Goal: Task Accomplishment & Management: Use online tool/utility

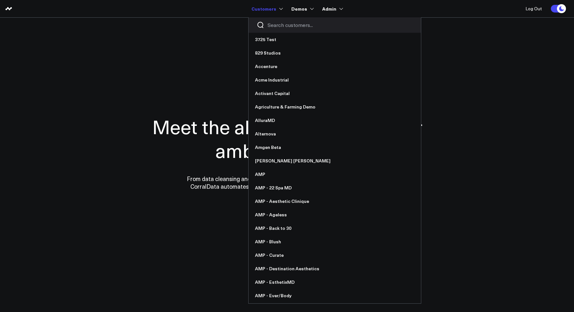
click at [269, 24] on input "Search customers input" at bounding box center [339, 25] width 145 height 7
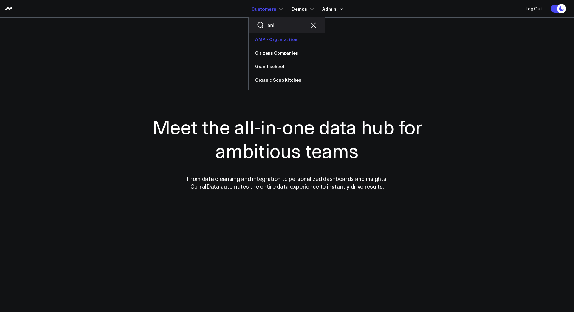
type input "ani"
click at [273, 40] on link "AMP - Organization" at bounding box center [286, 39] width 76 height 13
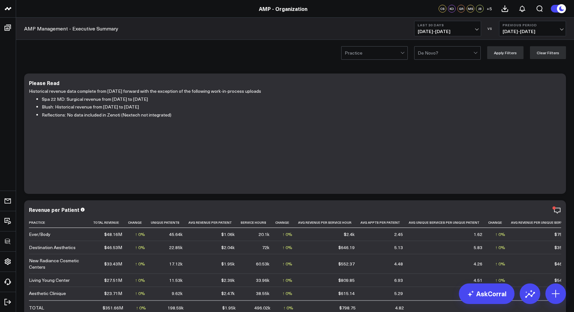
click at [38, 14] on header "a Accenture Acme Industrial Activant Capital Agriculture & Farming Demo AlluraM…" at bounding box center [287, 9] width 574 height 18
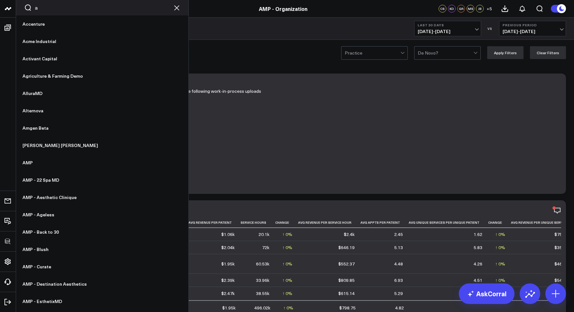
click at [56, 10] on input "a" at bounding box center [102, 7] width 134 height 7
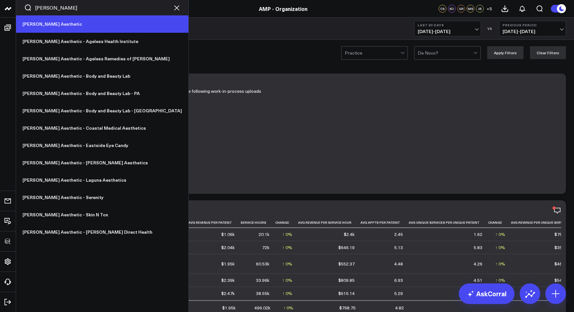
type input "annie"
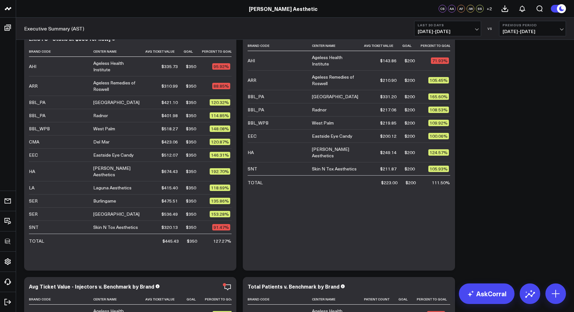
scroll to position [947, 0]
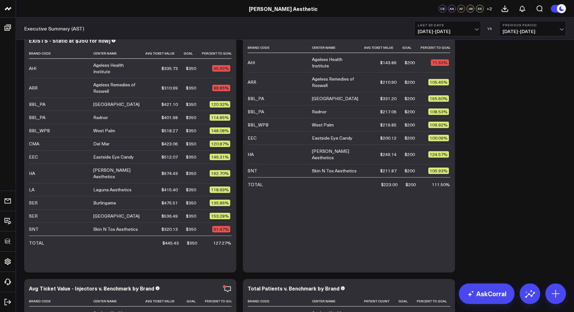
click at [441, 31] on span "08/19/25 - 09/17/25" at bounding box center [448, 31] width 60 height 5
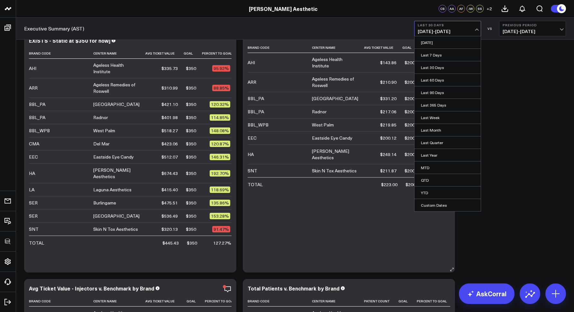
click at [427, 132] on link "Last Month" at bounding box center [447, 130] width 66 height 12
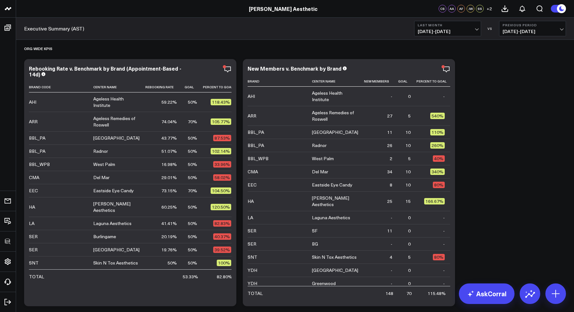
scroll to position [405, 0]
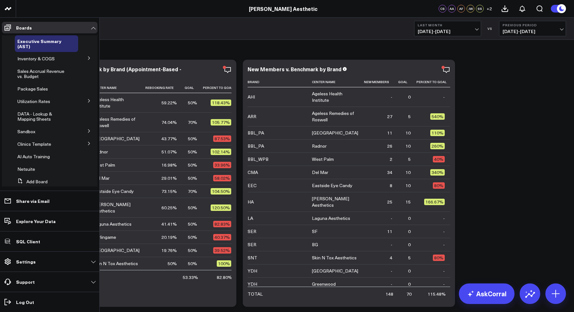
click at [82, 58] on button at bounding box center [89, 58] width 17 height 10
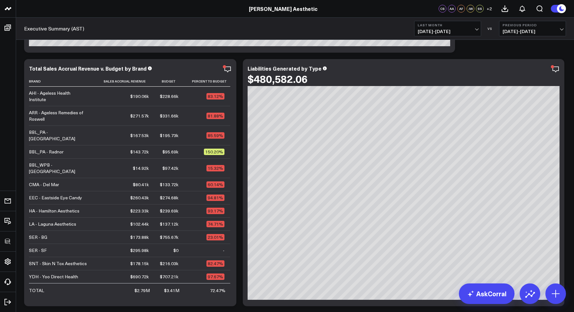
scroll to position [139, 0]
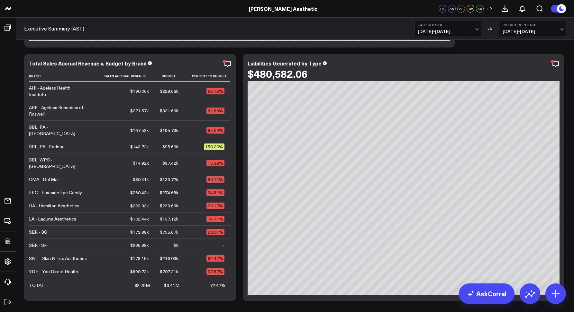
click at [425, 31] on span "08/01/25 - 08/31/25" at bounding box center [448, 31] width 60 height 5
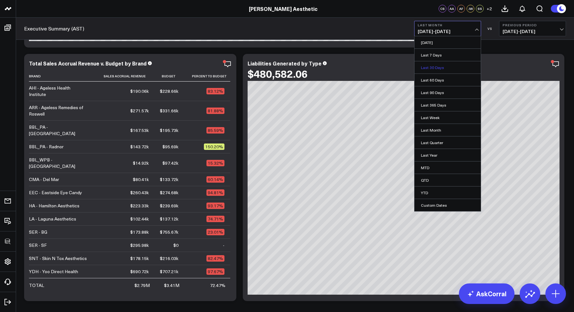
click at [438, 69] on link "Last 30 Days" at bounding box center [447, 67] width 66 height 12
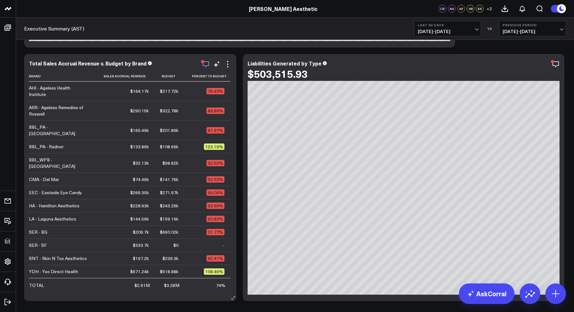
click at [206, 64] on icon "button" at bounding box center [206, 64] width 8 height 8
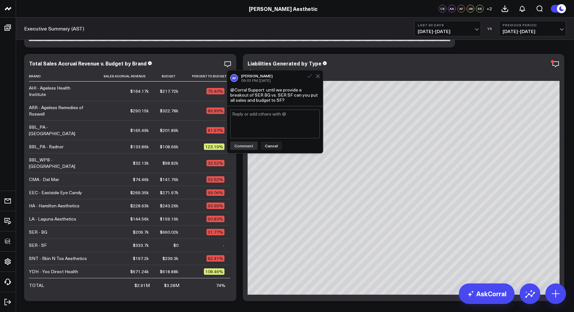
click at [309, 76] on icon at bounding box center [310, 76] width 6 height 6
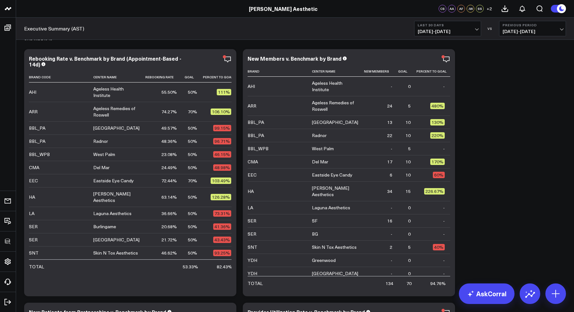
scroll to position [417, 0]
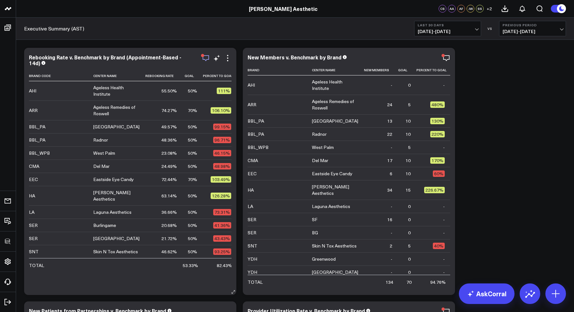
click at [204, 59] on icon "button" at bounding box center [206, 58] width 8 height 8
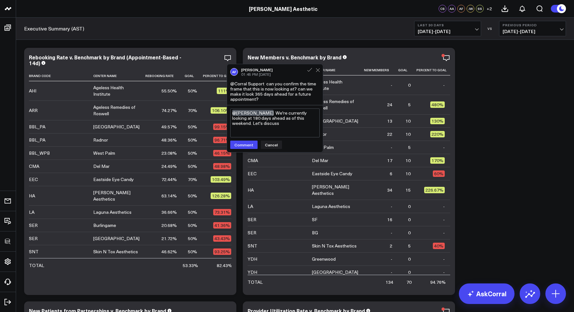
drag, startPoint x: 274, startPoint y: 127, endPoint x: 229, endPoint y: 111, distance: 47.9
click at [229, 111] on div "@Allie Fleischer We're currently looking at 180 days ahead as of this weekend. …" at bounding box center [275, 128] width 96 height 47
click at [274, 28] on div "Executive Summary (AST) Last 30 Days 08/19/25 - 09/17/25 VS Previous Period 07/…" at bounding box center [295, 29] width 558 height 22
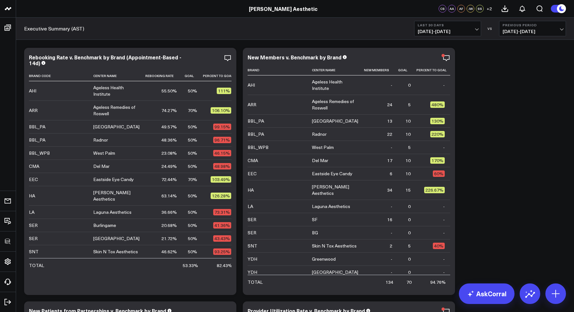
click at [65, 57] on div "Rebooking Rate v. Benchmark by Brand (Appointment-Based - 14d)" at bounding box center [105, 60] width 152 height 13
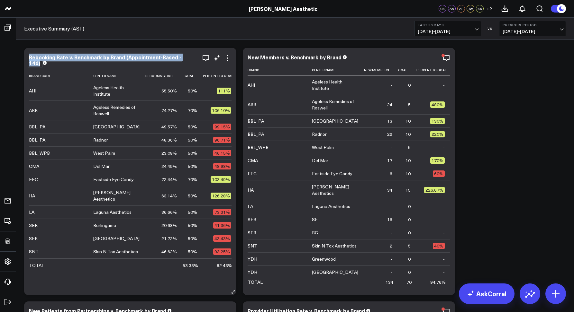
click at [65, 57] on div "Rebooking Rate v. Benchmark by Brand (Appointment-Based - 14d)" at bounding box center [105, 60] width 152 height 13
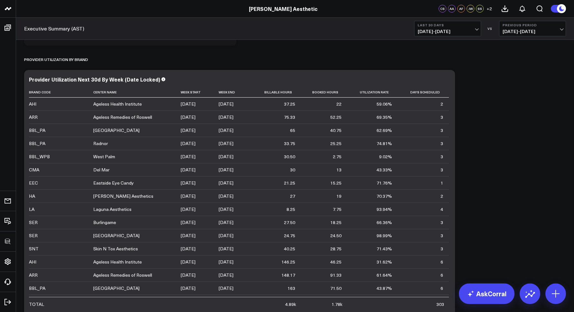
scroll to position [1671, 0]
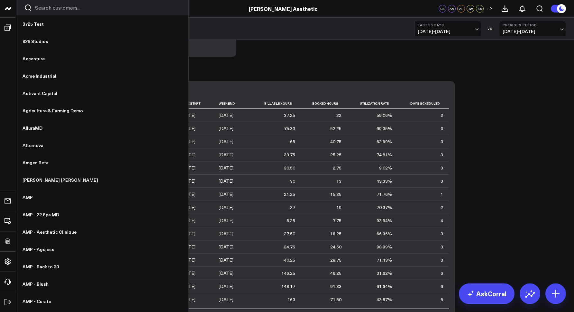
click at [38, 7] on input "Search customers input" at bounding box center [107, 7] width 145 height 7
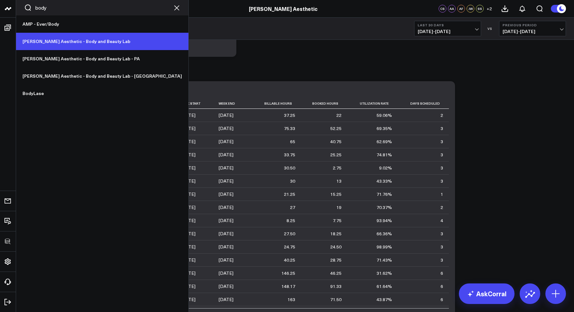
type input "body"
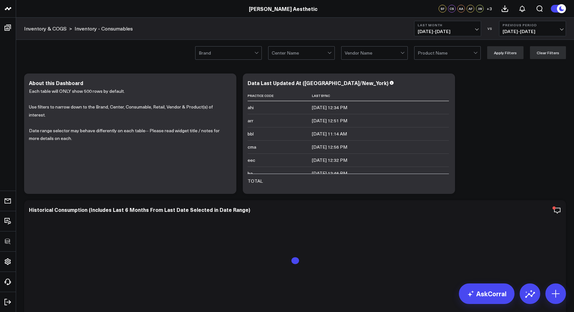
click at [177, 37] on div "Inventory & COGS > Inventory - Consumables Last Month 08/01/25 - 08/31/25 VS Pr…" at bounding box center [295, 29] width 558 height 22
click at [236, 52] on div at bounding box center [227, 53] width 56 height 13
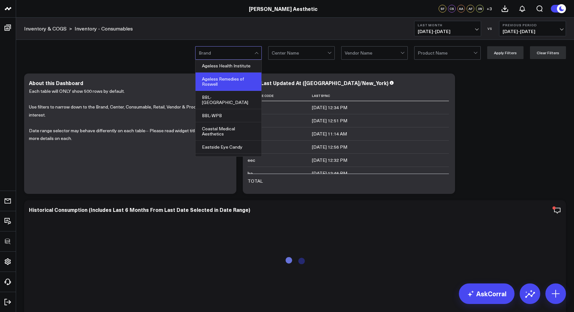
scroll to position [1, 0]
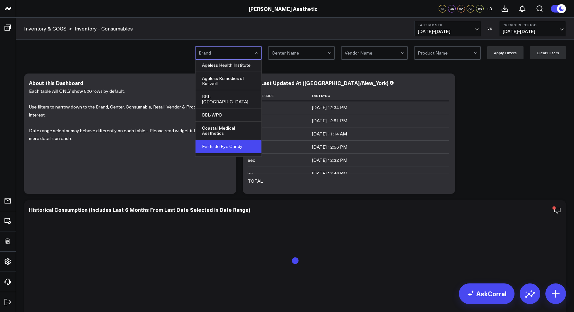
click at [212, 140] on div "Eastside Eye Candy" at bounding box center [228, 146] width 66 height 13
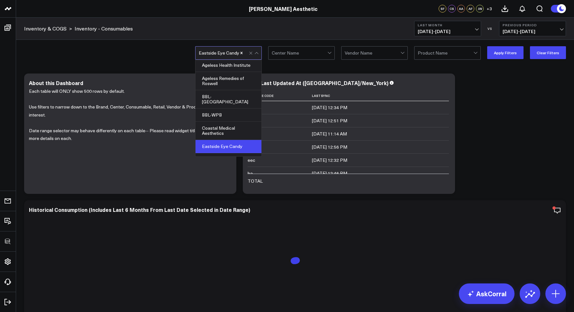
click at [398, 24] on div "Inventory & COGS > Inventory - Consumables Last Month 08/01/25 - 08/31/25 VS Pr…" at bounding box center [295, 29] width 558 height 22
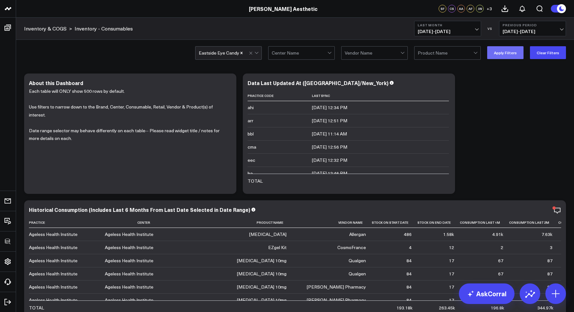
click at [499, 53] on button "Apply Filters" at bounding box center [505, 52] width 36 height 13
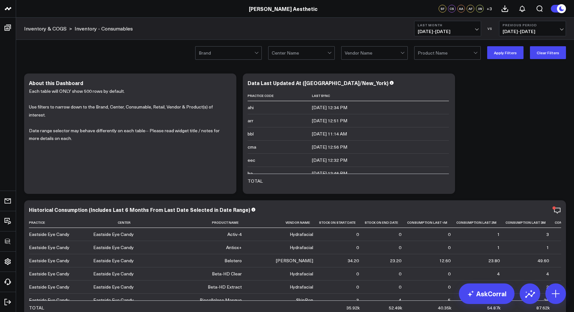
click at [230, 52] on div at bounding box center [227, 53] width 56 height 13
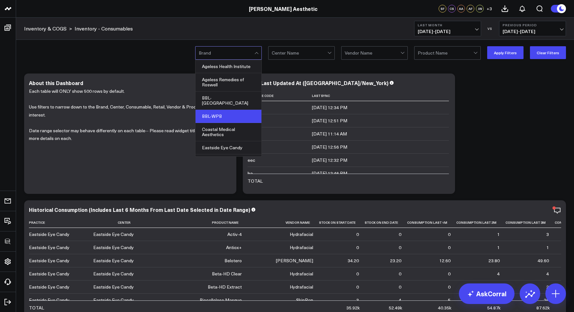
scroll to position [45, 0]
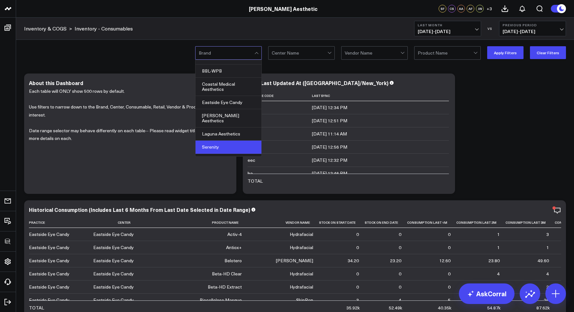
click at [211, 141] on div "Serenity" at bounding box center [228, 147] width 66 height 13
click at [497, 55] on button "Apply Filters" at bounding box center [505, 52] width 36 height 13
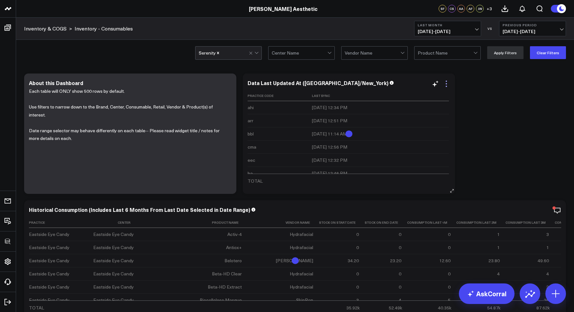
click at [447, 85] on icon at bounding box center [446, 84] width 8 height 8
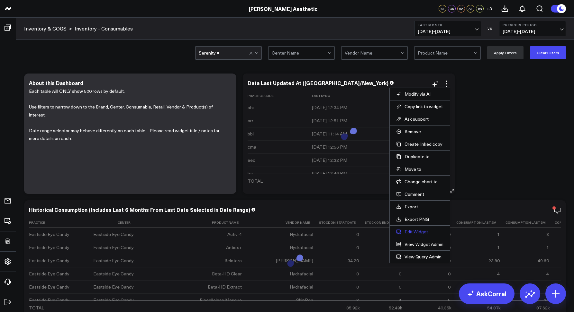
click at [412, 233] on button "Edit Widget" at bounding box center [419, 232] width 47 height 6
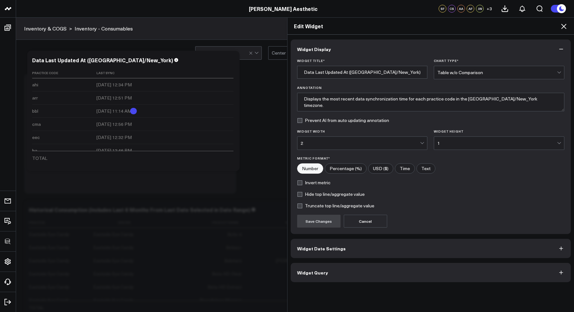
click at [317, 267] on button "Widget Query" at bounding box center [431, 272] width 280 height 19
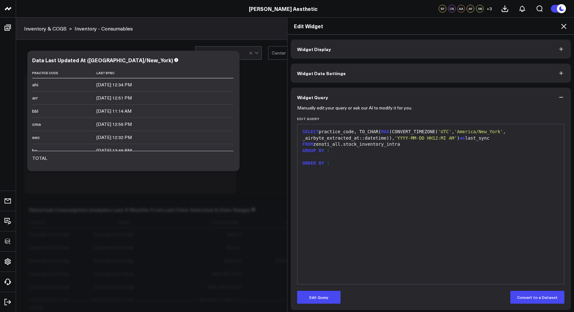
click at [561, 28] on icon at bounding box center [564, 26] width 8 height 8
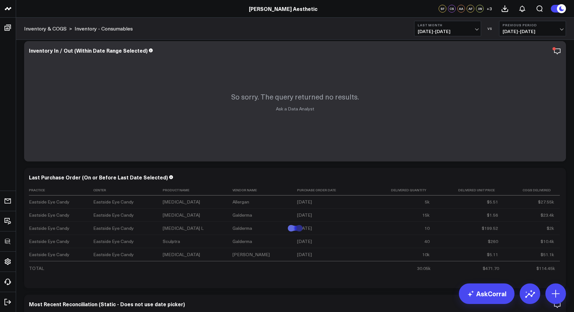
scroll to position [366, 0]
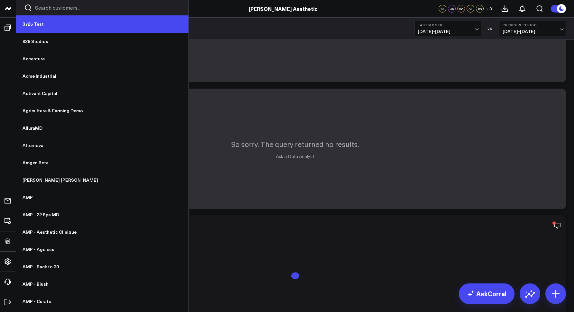
click at [40, 24] on link "3725 Test" at bounding box center [102, 23] width 172 height 17
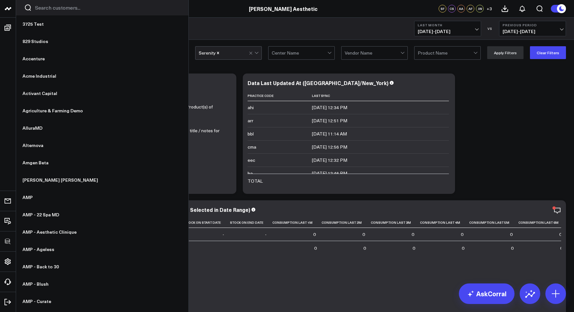
click at [39, 9] on input "Search customers input" at bounding box center [107, 7] width 145 height 7
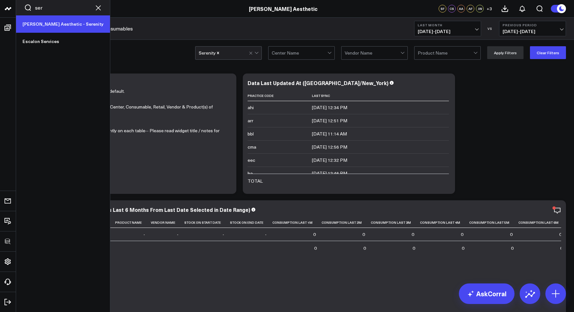
type input "ser"
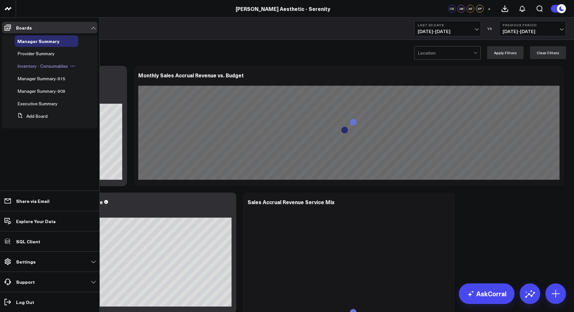
click at [33, 64] on span "Inventory - Consumables" at bounding box center [42, 66] width 50 height 6
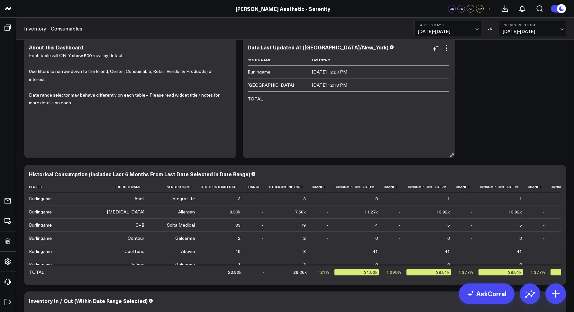
scroll to position [26, 0]
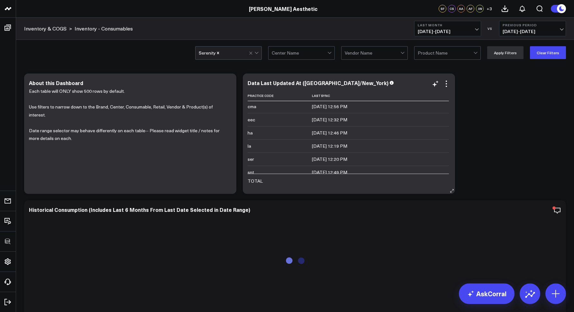
scroll to position [46, 0]
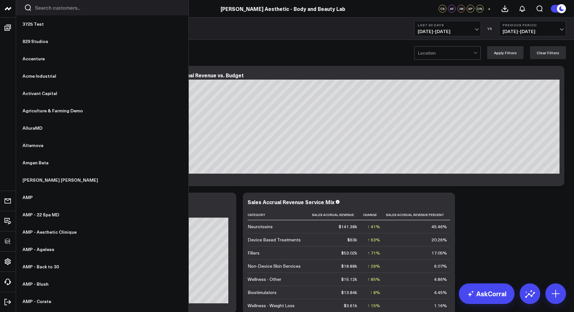
click at [55, 9] on input "Search customers input" at bounding box center [107, 7] width 145 height 7
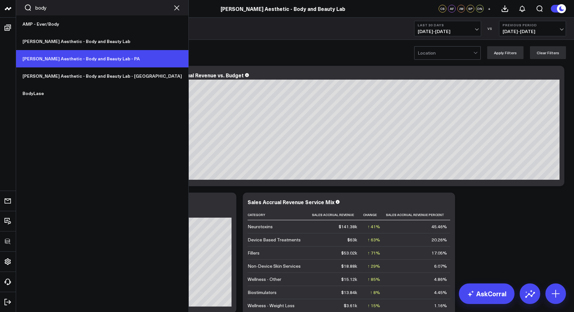
type input "body"
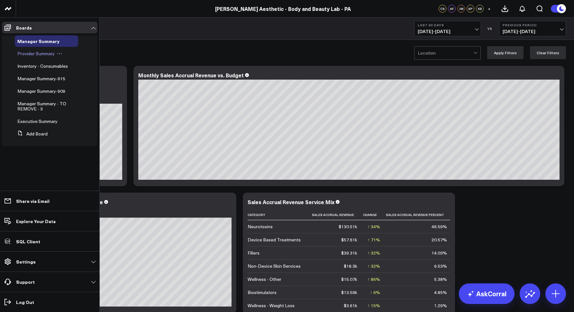
click at [31, 53] on span "Provider Summary" at bounding box center [35, 53] width 37 height 6
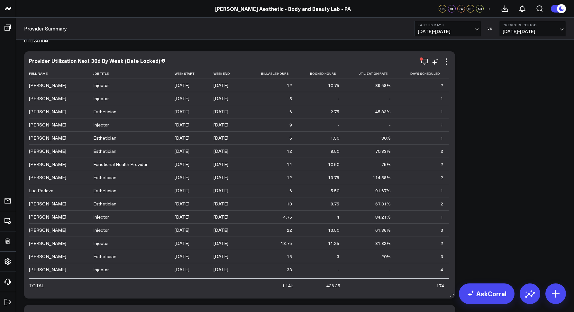
scroll to position [155, 0]
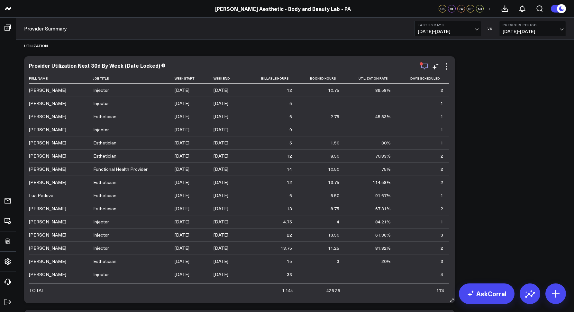
click at [424, 68] on icon "button" at bounding box center [424, 67] width 6 height 6
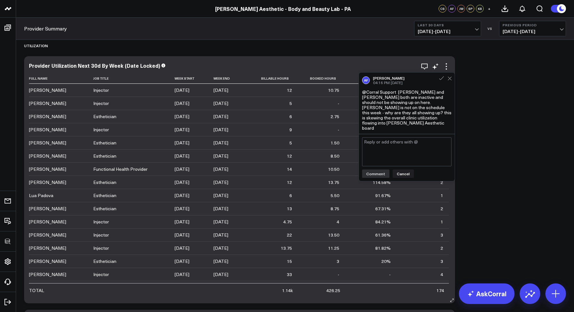
click at [52, 141] on td "[PERSON_NAME]" at bounding box center [61, 142] width 64 height 13
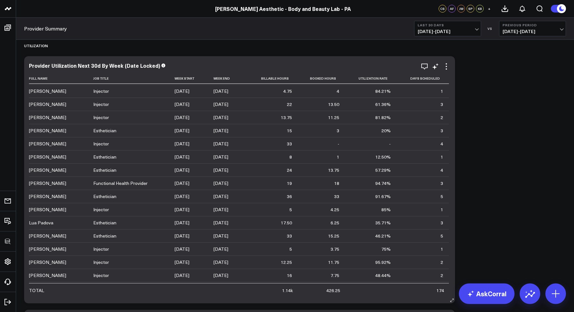
scroll to position [61, 0]
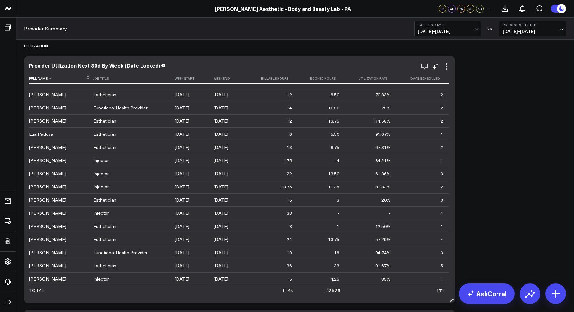
click at [89, 77] on use at bounding box center [88, 77] width 3 height 3
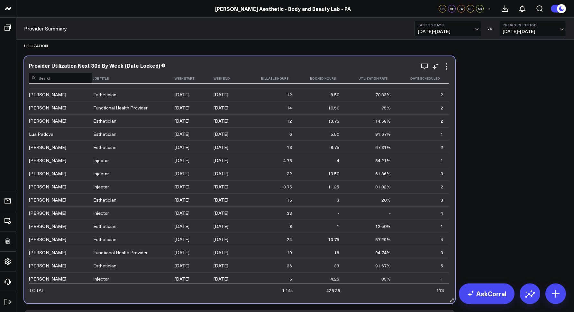
click at [82, 80] on input at bounding box center [60, 77] width 63 height 11
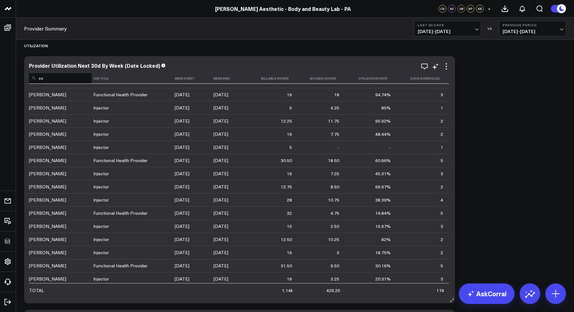
scroll to position [0, 0]
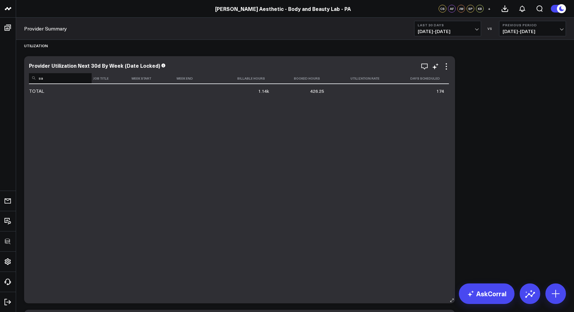
type input "s"
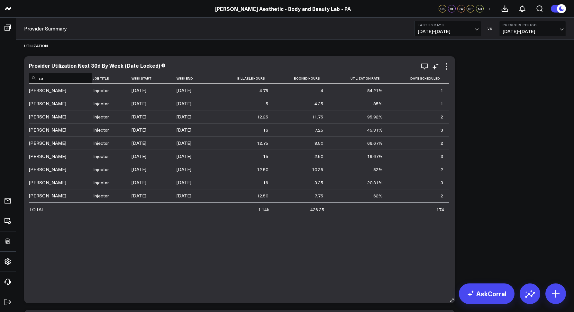
type input "s"
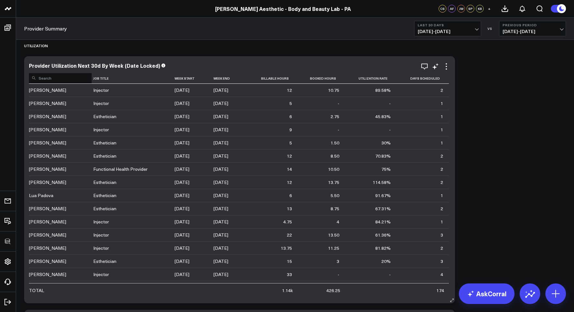
click at [253, 63] on div "Provider Utilization Next 30d By Week (Date Locked)" at bounding box center [239, 66] width 421 height 6
click at [423, 67] on icon "button" at bounding box center [424, 67] width 8 height 8
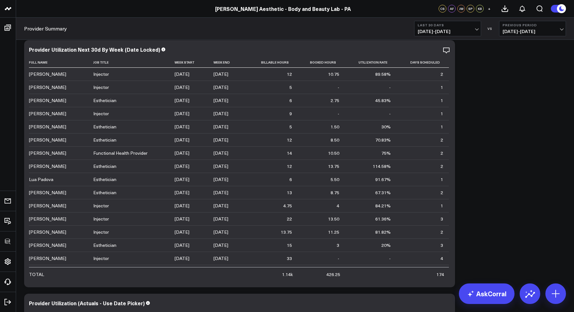
scroll to position [151, 0]
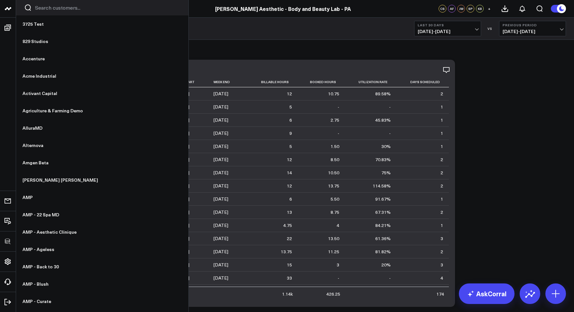
click at [39, 9] on input "Search customers input" at bounding box center [107, 7] width 145 height 7
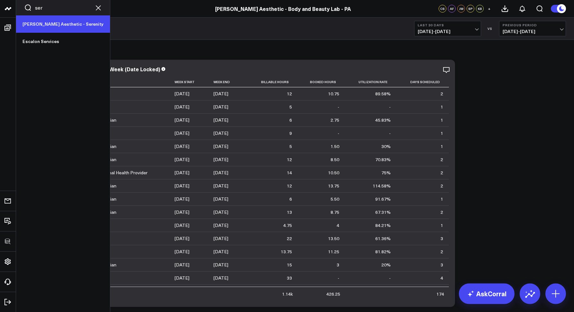
type input "ser"
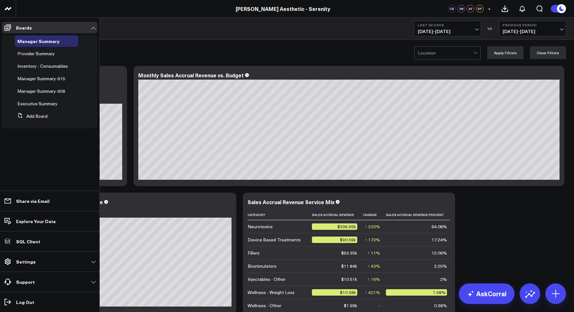
click at [34, 52] on span "Provider Summary" at bounding box center [35, 53] width 37 height 6
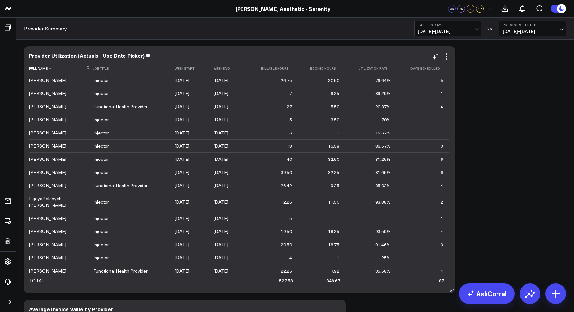
click at [87, 70] on th "Full Name" at bounding box center [61, 68] width 64 height 11
click at [88, 69] on icon at bounding box center [88, 68] width 3 height 3
click at [69, 70] on input at bounding box center [60, 67] width 63 height 11
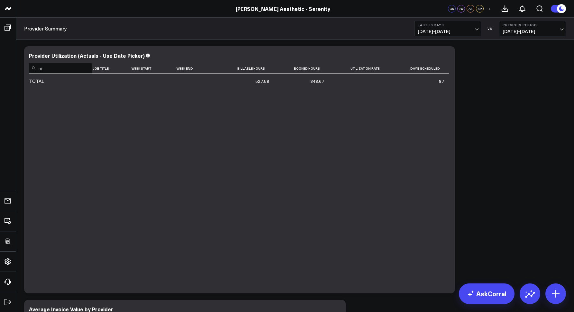
type input "n"
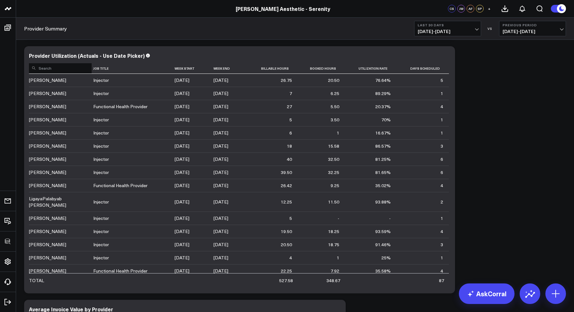
click at [427, 29] on span "08/19/25 - 09/17/25" at bounding box center [448, 31] width 60 height 5
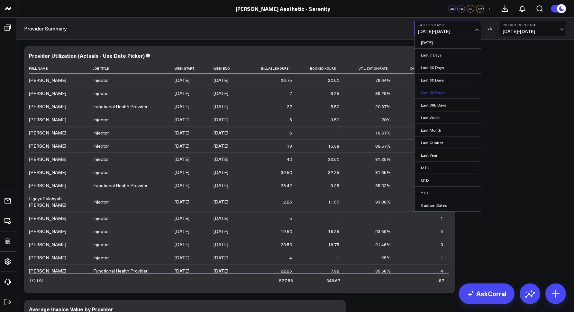
click at [436, 92] on link "Last 90 Days" at bounding box center [447, 92] width 66 height 12
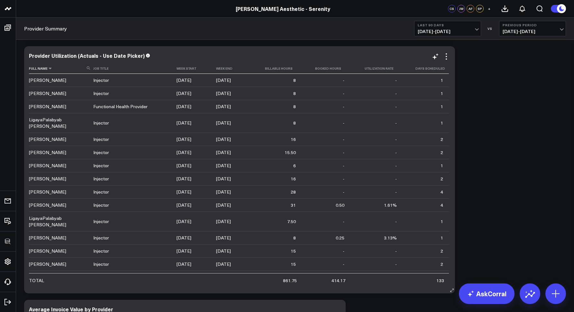
click at [88, 69] on use at bounding box center [88, 68] width 3 height 3
click at [69, 70] on input at bounding box center [60, 67] width 63 height 11
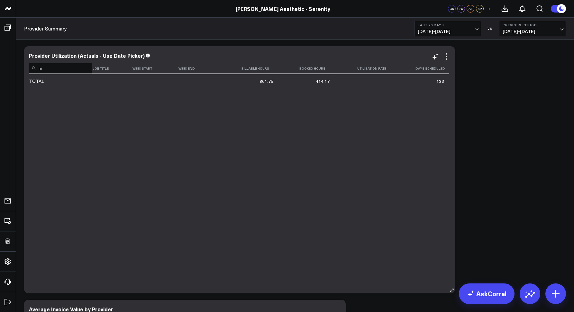
type input "n"
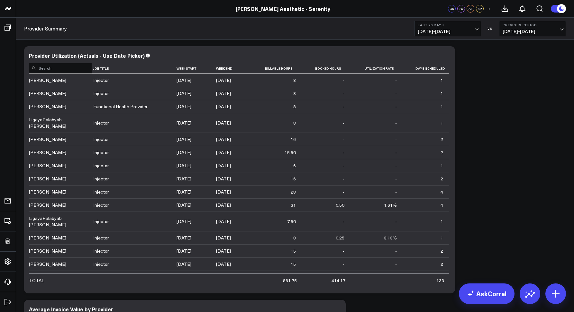
click at [430, 31] on span "06/20/25 - 09/17/25" at bounding box center [448, 31] width 60 height 5
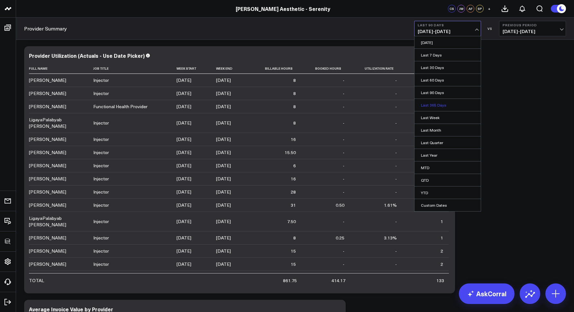
click at [429, 108] on link "Last 365 Days" at bounding box center [447, 105] width 66 height 12
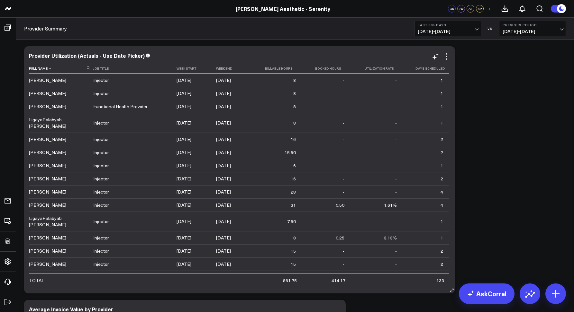
click at [87, 69] on icon at bounding box center [88, 68] width 3 height 3
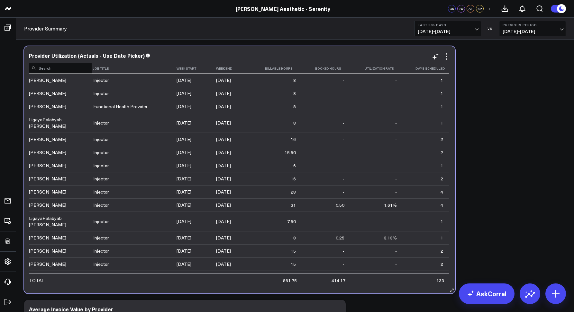
click at [74, 69] on input at bounding box center [60, 67] width 63 height 11
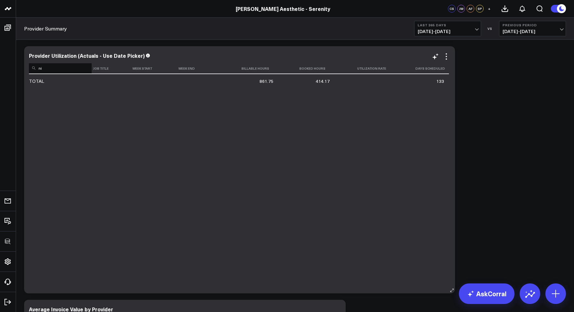
type input "n"
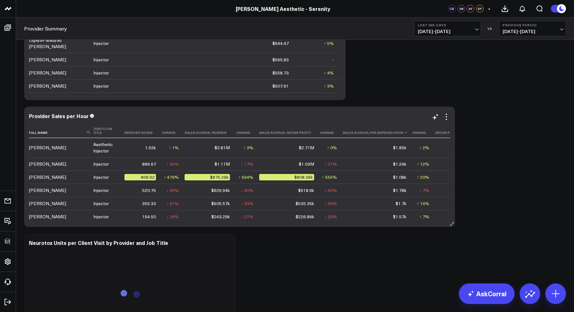
scroll to position [739, 0]
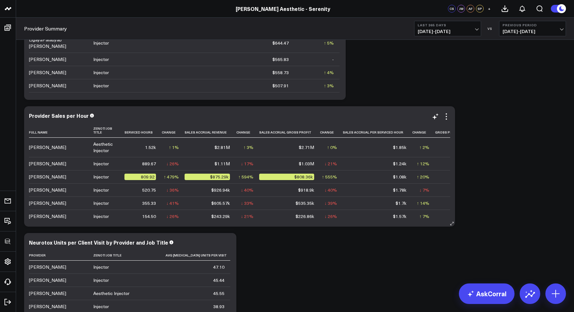
drag, startPoint x: 446, startPoint y: 115, endPoint x: 449, endPoint y: 121, distance: 6.5
click at [446, 115] on icon at bounding box center [446, 117] width 8 height 8
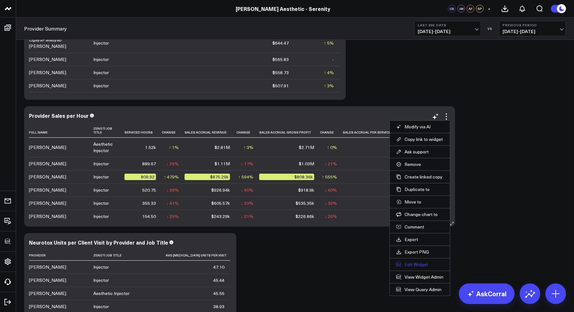
click at [417, 266] on button "Edit Widget" at bounding box center [419, 265] width 47 height 6
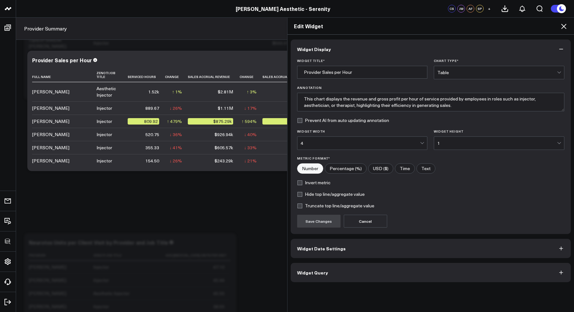
click at [316, 274] on span "Widget Query" at bounding box center [312, 272] width 31 height 5
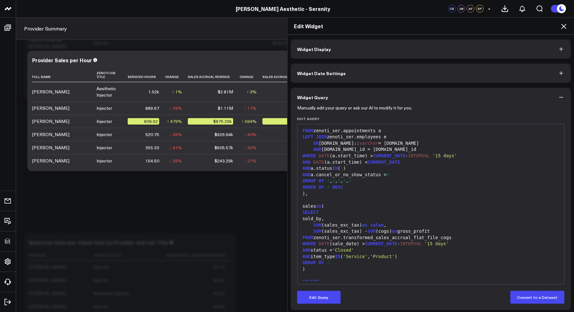
scroll to position [422, 0]
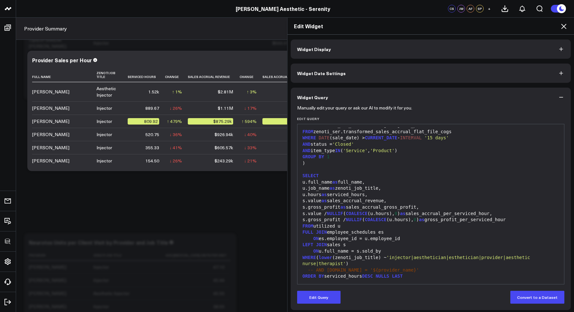
click at [563, 29] on icon at bounding box center [564, 26] width 8 height 8
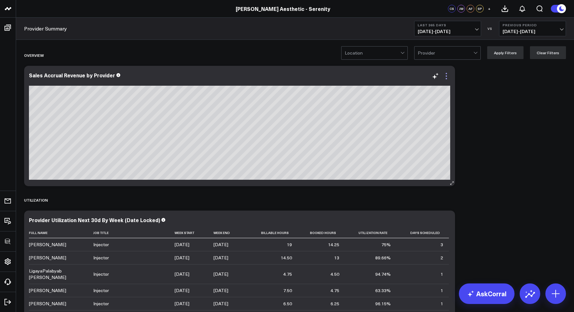
click at [448, 76] on icon at bounding box center [446, 76] width 8 height 8
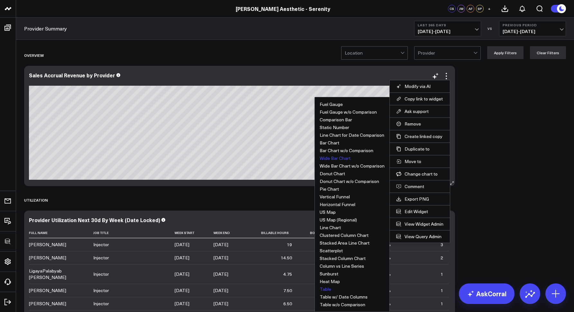
click at [325, 291] on button "Table" at bounding box center [325, 289] width 12 height 4
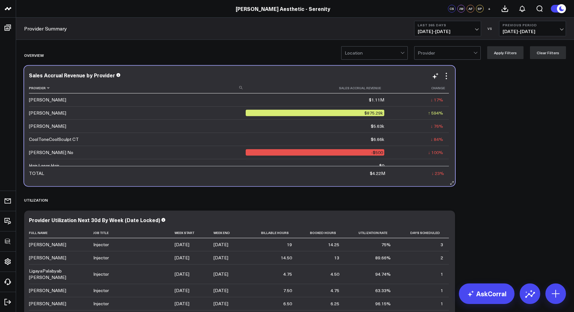
click at [239, 88] on icon at bounding box center [240, 87] width 3 height 3
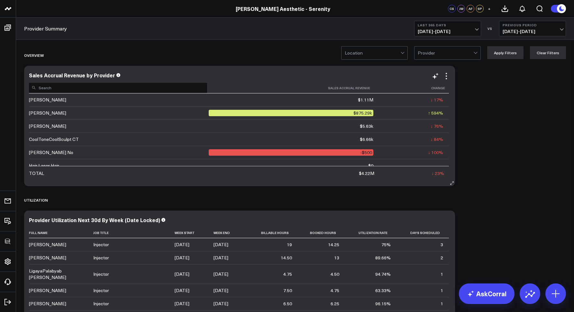
click at [149, 86] on input at bounding box center [118, 87] width 178 height 11
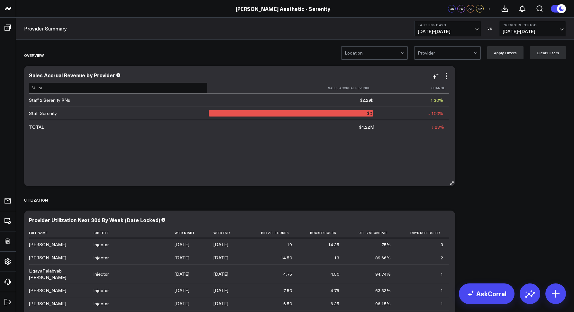
type input "n"
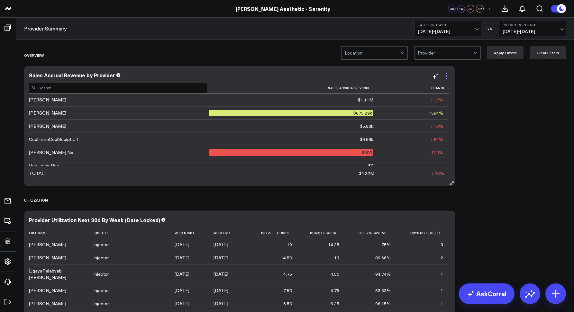
click at [446, 76] on icon at bounding box center [445, 76] width 1 height 1
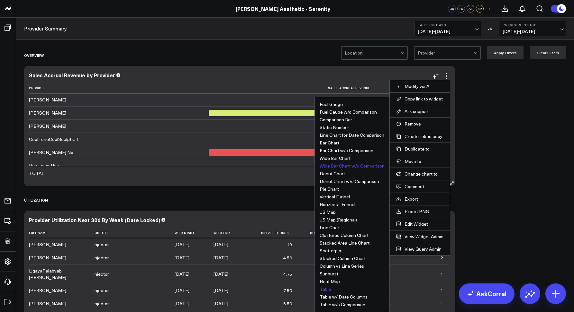
click at [342, 165] on button "Wide Bar Chart w/o Comparison" at bounding box center [351, 166] width 65 height 4
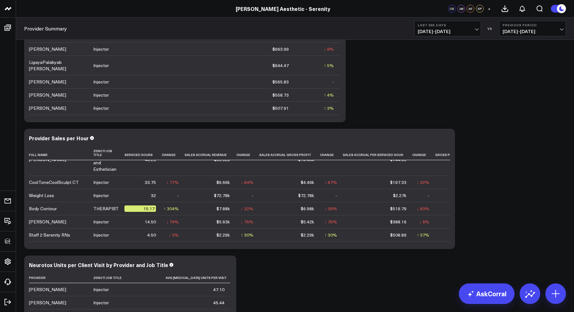
scroll to position [717, 0]
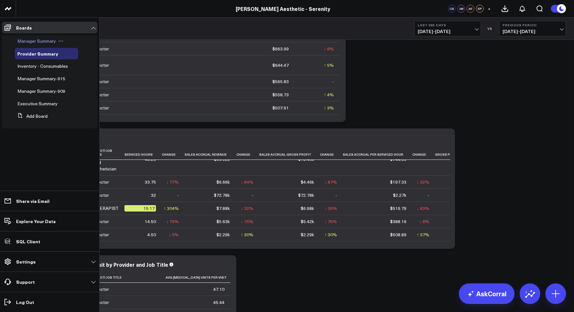
click at [21, 38] on span "Manager Summary" at bounding box center [36, 41] width 39 height 6
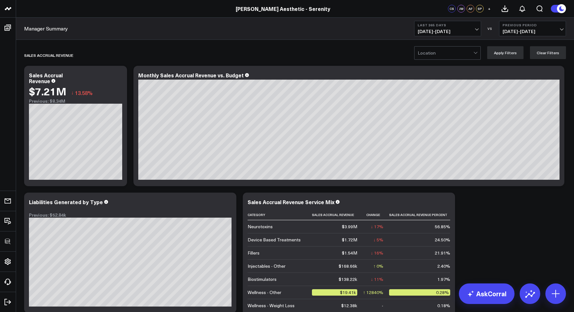
click at [420, 29] on span "09/18/24 - 09/17/25" at bounding box center [448, 31] width 60 height 5
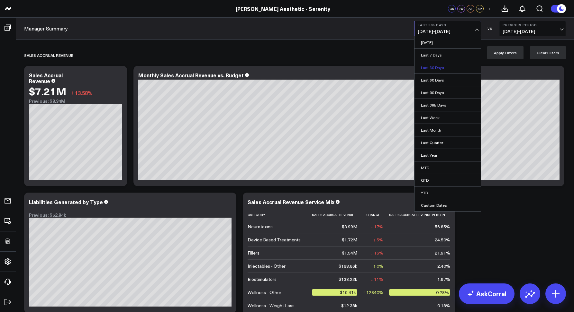
click at [444, 69] on link "Last 30 Days" at bounding box center [447, 67] width 66 height 12
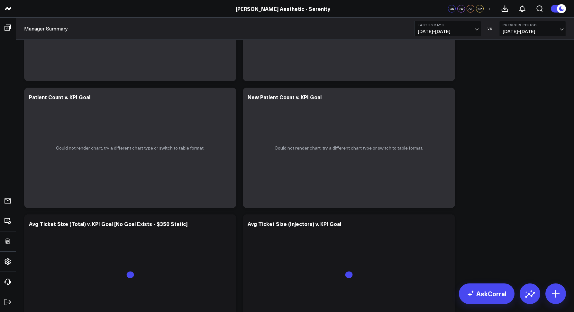
scroll to position [1465, 0]
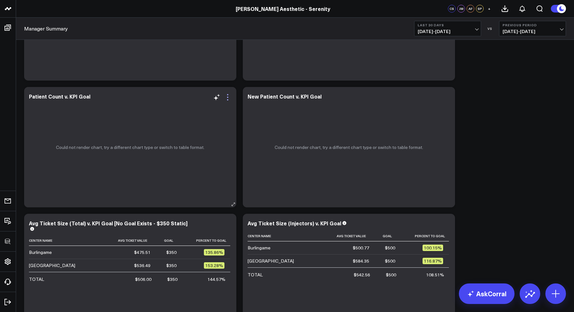
click at [227, 98] on icon at bounding box center [227, 97] width 1 height 1
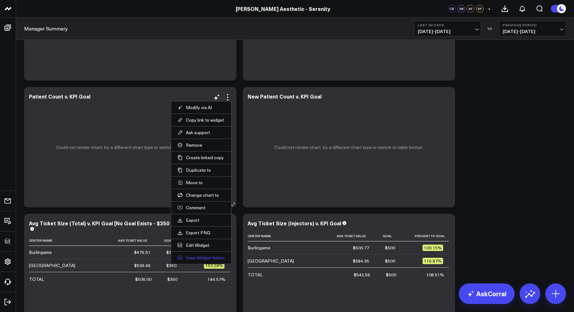
click at [190, 256] on link "View Widget Admin" at bounding box center [200, 258] width 47 height 6
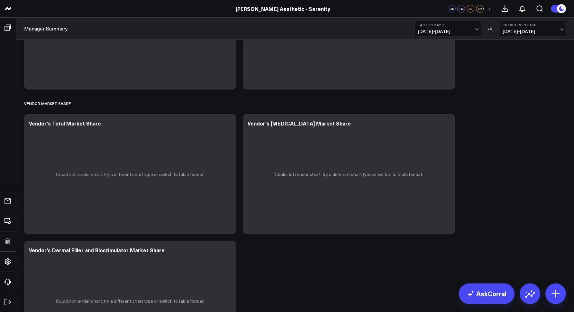
scroll to position [1862, 0]
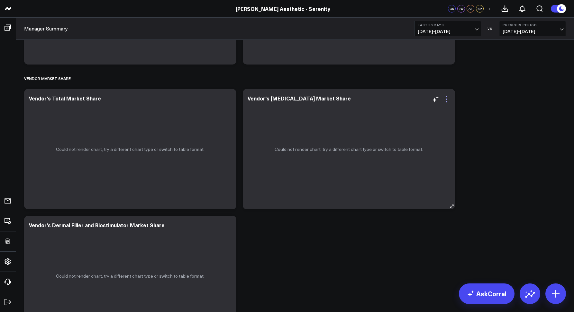
click at [449, 102] on icon at bounding box center [446, 99] width 8 height 8
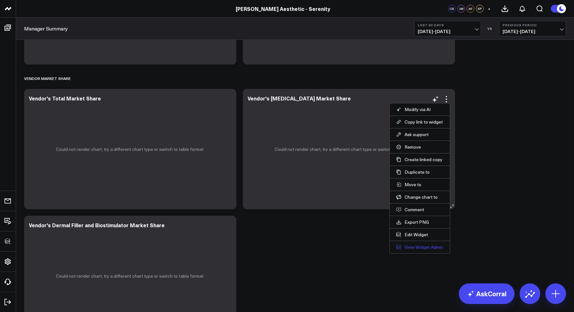
click at [412, 247] on link "View Widget Admin" at bounding box center [419, 248] width 47 height 6
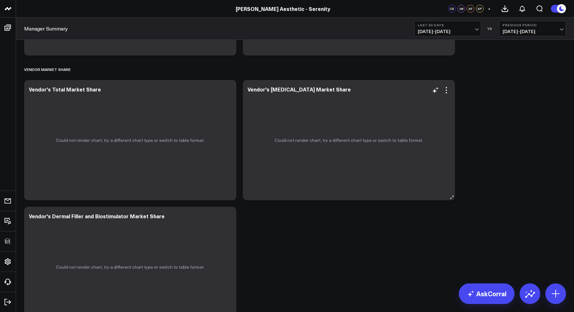
scroll to position [1859, 0]
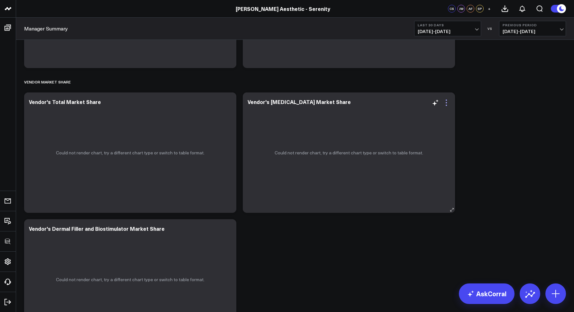
click at [442, 103] on icon at bounding box center [446, 103] width 8 height 8
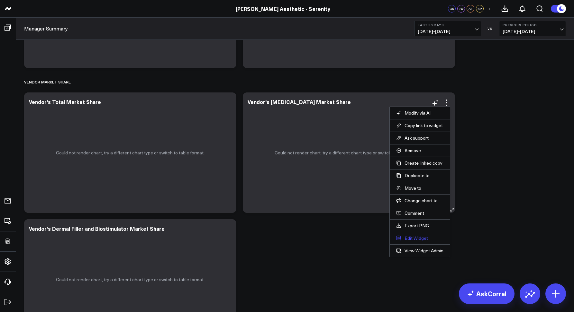
click at [415, 241] on button "Edit Widget" at bounding box center [419, 239] width 47 height 6
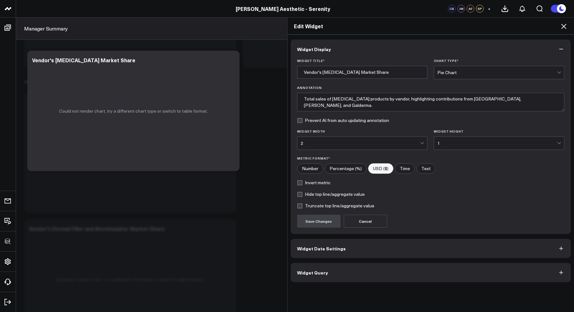
click at [384, 276] on button "Widget Query" at bounding box center [431, 272] width 280 height 19
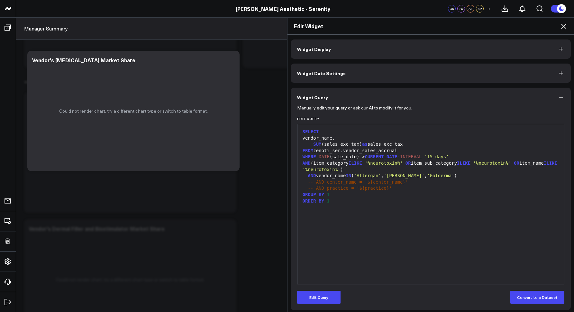
click at [565, 29] on icon at bounding box center [564, 26] width 8 height 8
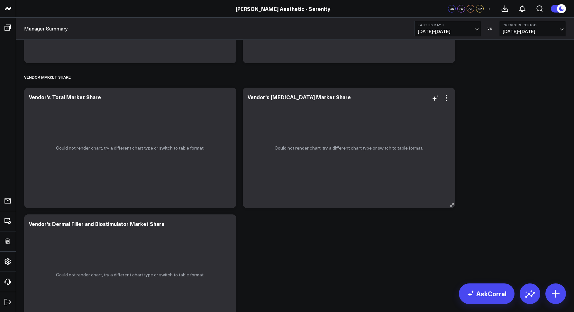
scroll to position [1853, 0]
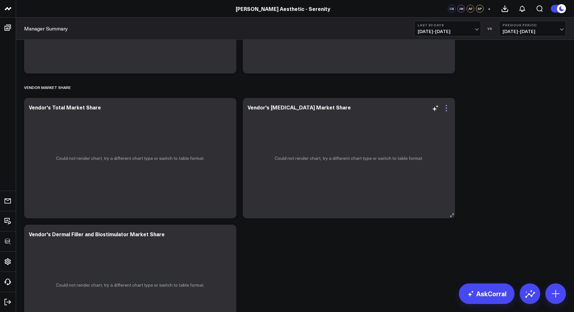
click at [447, 105] on icon at bounding box center [446, 108] width 8 height 8
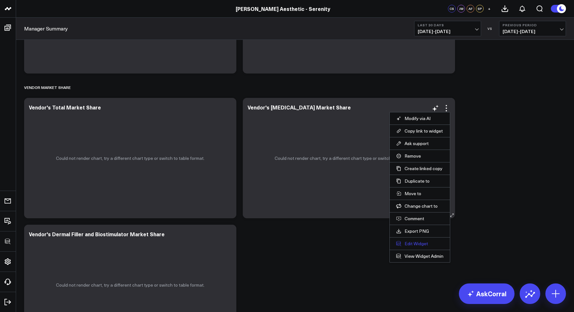
click at [412, 241] on button "Edit Widget" at bounding box center [419, 244] width 47 height 6
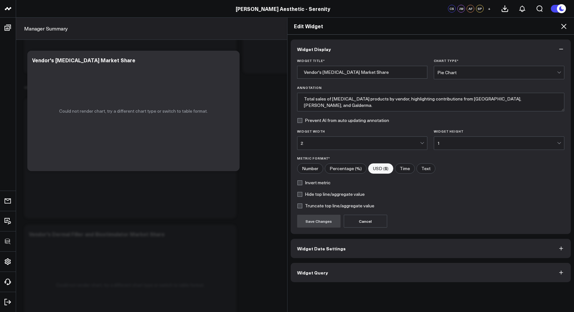
click at [373, 267] on button "Widget Query" at bounding box center [431, 272] width 280 height 19
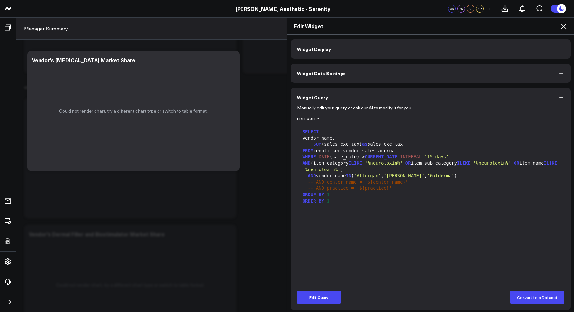
click at [563, 25] on icon at bounding box center [564, 26] width 8 height 8
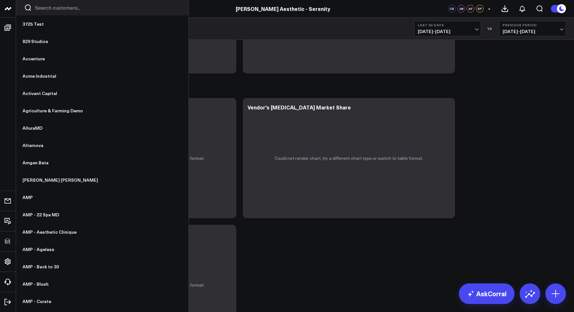
click at [38, 6] on input "Search customers input" at bounding box center [107, 7] width 145 height 7
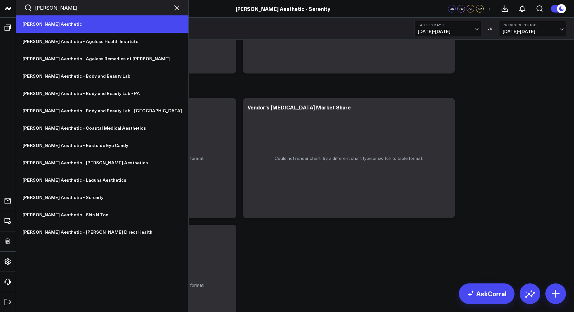
type input "ann"
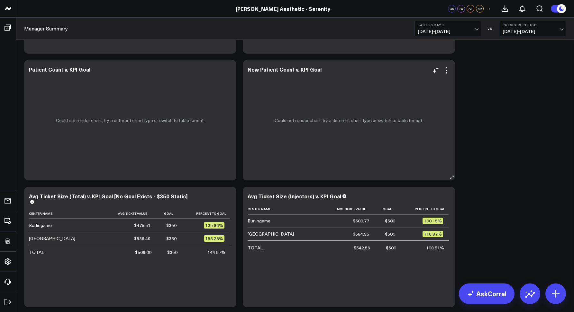
scroll to position [1477, 0]
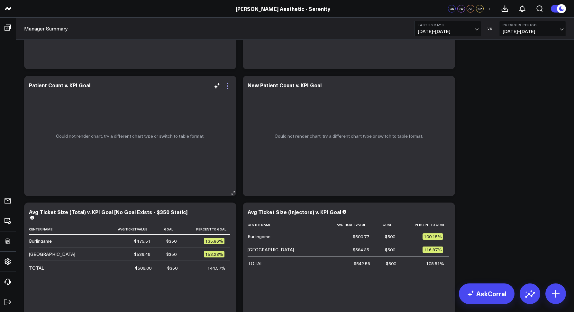
click at [230, 88] on icon at bounding box center [228, 86] width 8 height 8
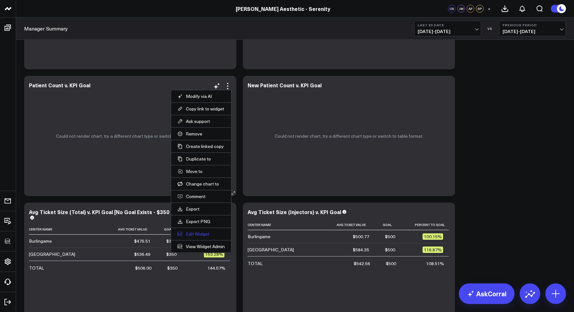
click at [194, 231] on button "Edit Widget" at bounding box center [200, 234] width 47 height 6
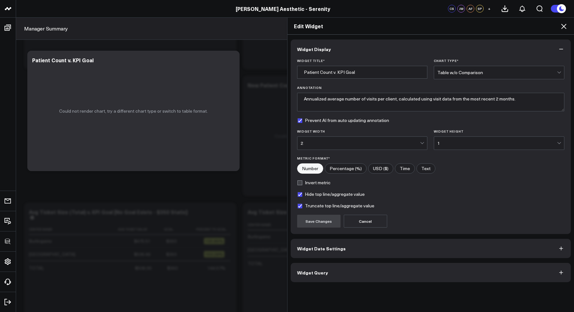
click at [317, 267] on button "Widget Query" at bounding box center [431, 272] width 280 height 19
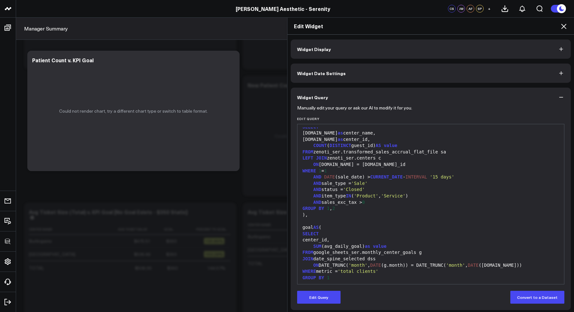
scroll to position [106, 0]
click at [567, 27] on div "Edit Widget" at bounding box center [430, 26] width 287 height 17
click at [568, 24] on div "Edit Widget" at bounding box center [430, 26] width 287 height 17
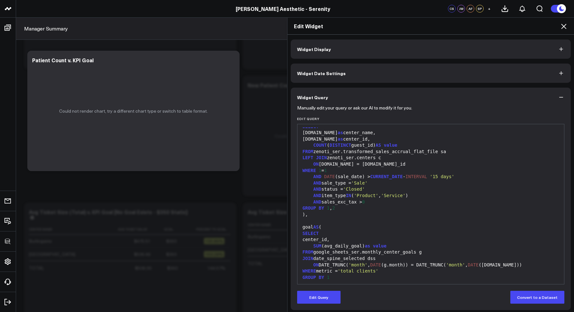
click at [566, 24] on icon at bounding box center [564, 26] width 8 height 8
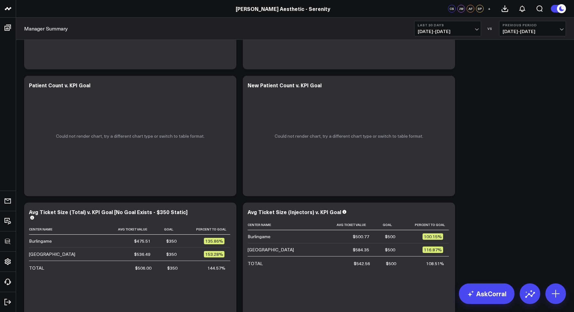
click at [565, 25] on button "Previous Period 07/20/25 - 08/18/25" at bounding box center [532, 28] width 67 height 15
drag, startPoint x: 486, startPoint y: 99, endPoint x: 470, endPoint y: 93, distance: 17.4
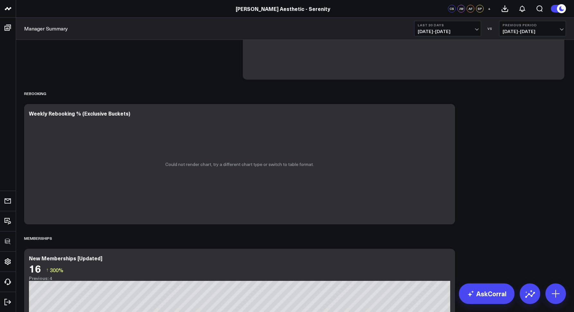
scroll to position [838, 0]
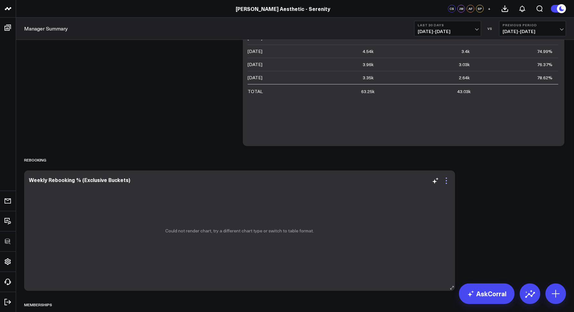
click at [448, 181] on icon at bounding box center [446, 181] width 8 height 8
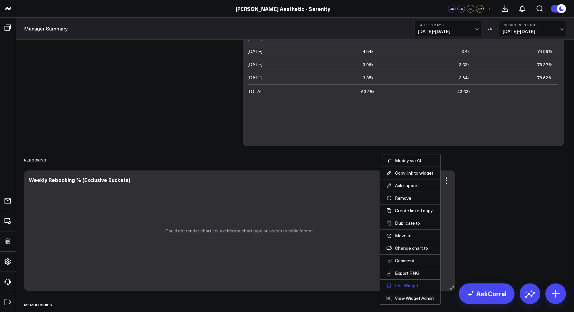
click at [400, 283] on button "Edit Widget" at bounding box center [409, 286] width 47 height 6
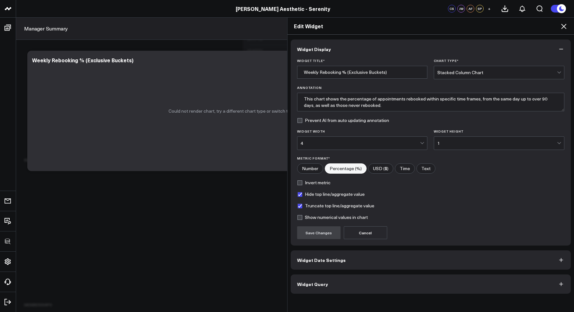
click at [346, 283] on button "Widget Query" at bounding box center [431, 284] width 280 height 19
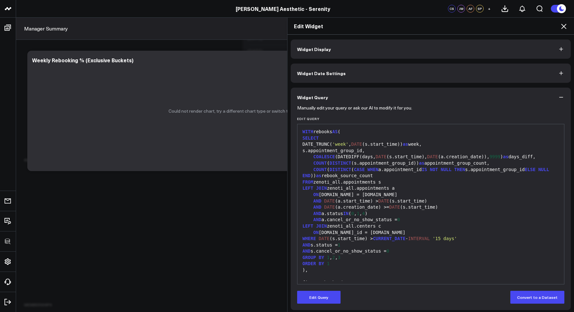
click at [562, 29] on icon at bounding box center [564, 26] width 8 height 8
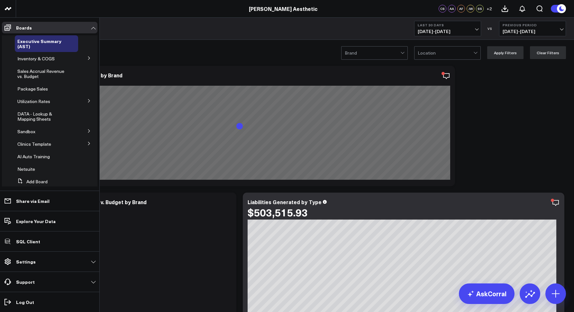
scroll to position [11, 0]
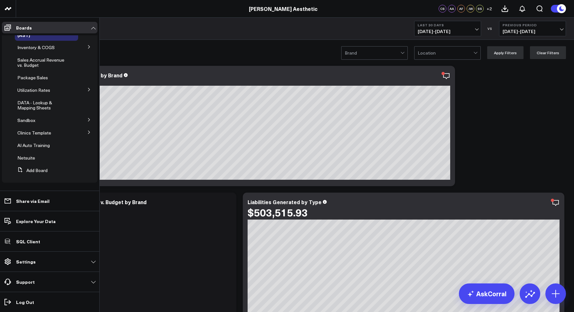
click at [87, 132] on icon at bounding box center [89, 132] width 4 height 4
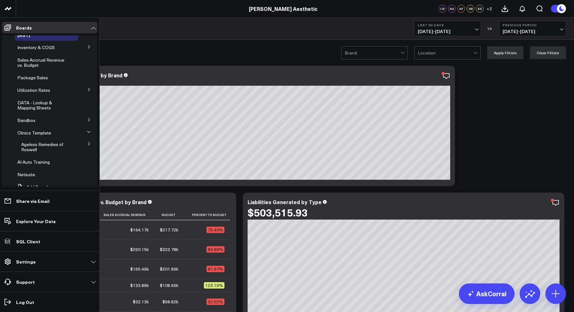
click at [83, 144] on button at bounding box center [89, 144] width 17 height 10
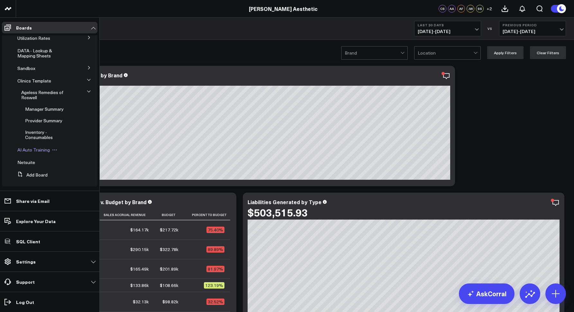
scroll to position [68, 0]
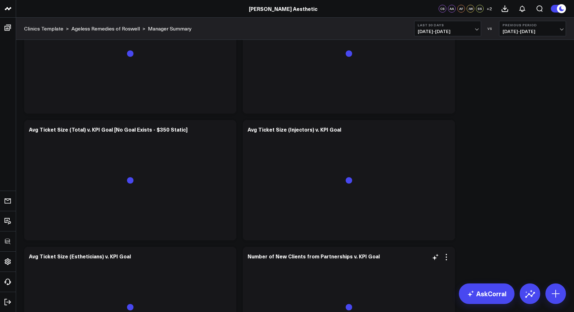
scroll to position [1880, 0]
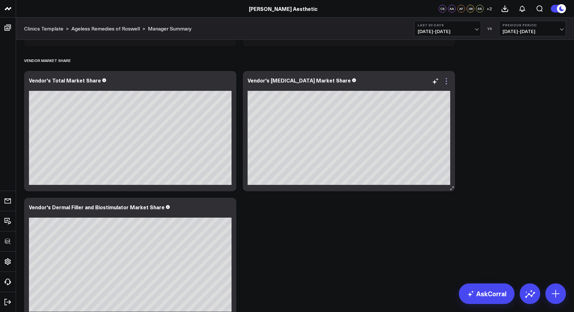
click at [446, 81] on icon at bounding box center [445, 81] width 1 height 1
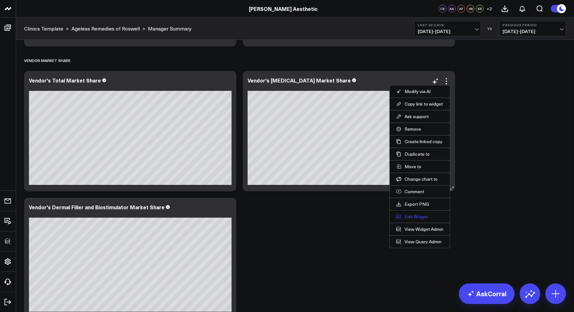
click at [419, 214] on button "Edit Widget" at bounding box center [419, 217] width 47 height 6
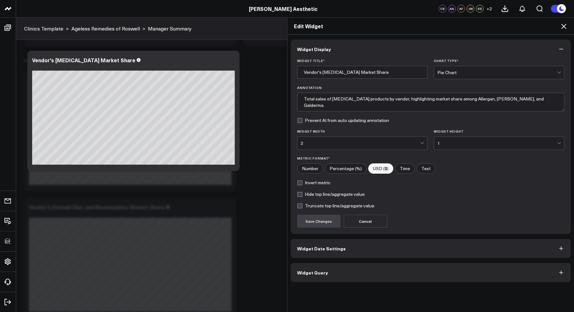
click at [340, 260] on div "Widget Display Widget Title * Vendor's Neurotoxin Market Share Chart Type * Pie…" at bounding box center [431, 161] width 280 height 243
click at [332, 271] on button "Widget Query" at bounding box center [431, 272] width 280 height 19
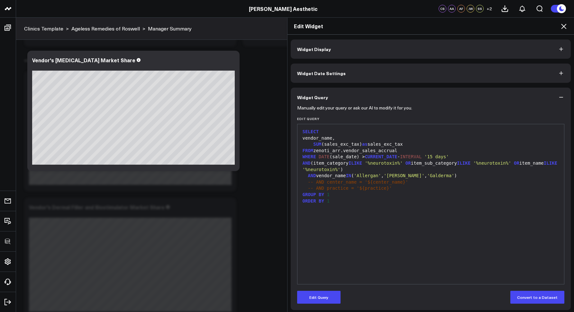
click at [562, 27] on icon at bounding box center [564, 26] width 8 height 8
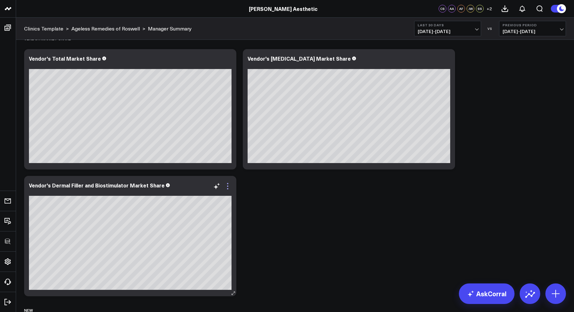
scroll to position [1904, 0]
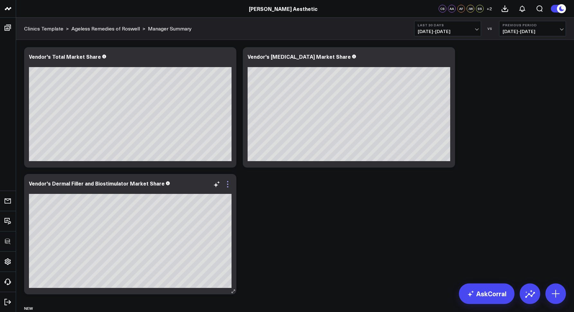
click at [226, 184] on icon at bounding box center [228, 185] width 8 height 8
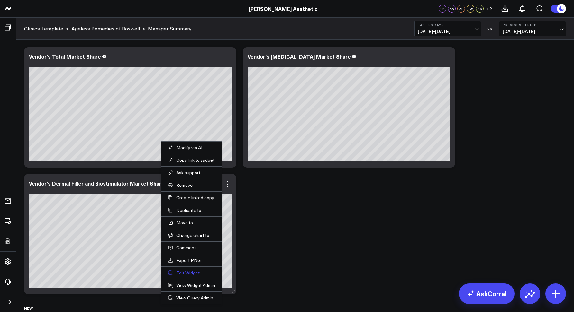
click at [190, 275] on button "Edit Widget" at bounding box center [191, 273] width 47 height 6
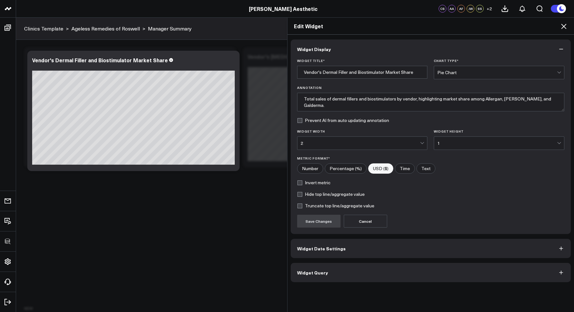
click at [313, 269] on button "Widget Query" at bounding box center [431, 272] width 280 height 19
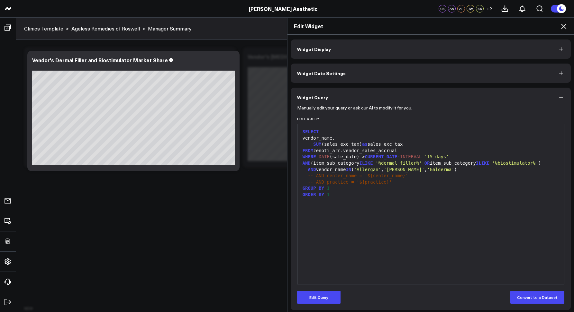
click at [561, 28] on icon at bounding box center [563, 26] width 5 height 5
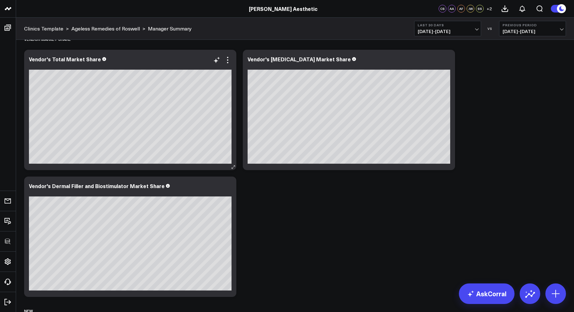
scroll to position [1902, 0]
click at [231, 58] on icon at bounding box center [228, 60] width 8 height 8
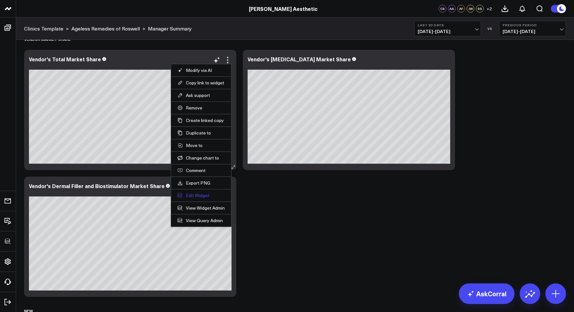
click at [199, 196] on button "Edit Widget" at bounding box center [200, 196] width 47 height 6
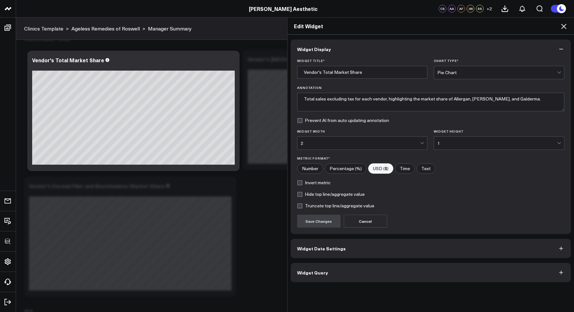
click at [309, 271] on span "Widget Query" at bounding box center [312, 272] width 31 height 5
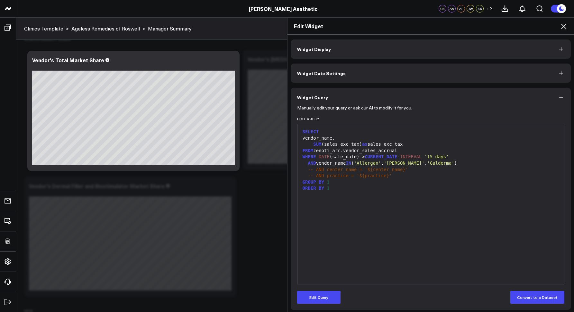
click at [562, 26] on icon at bounding box center [564, 26] width 8 height 8
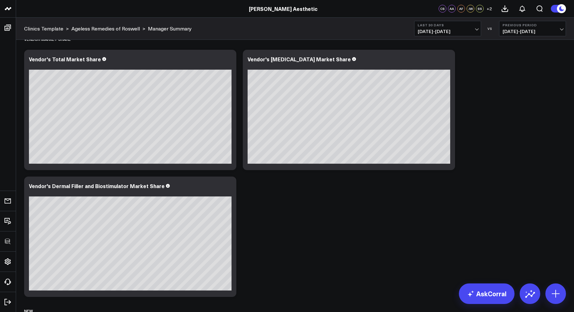
scroll to position [1900, 0]
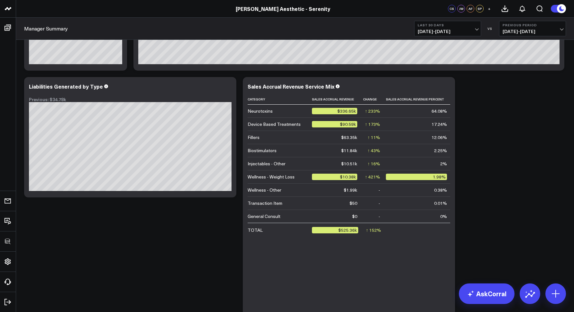
scroll to position [112, 0]
